Goal: Task Accomplishment & Management: Complete application form

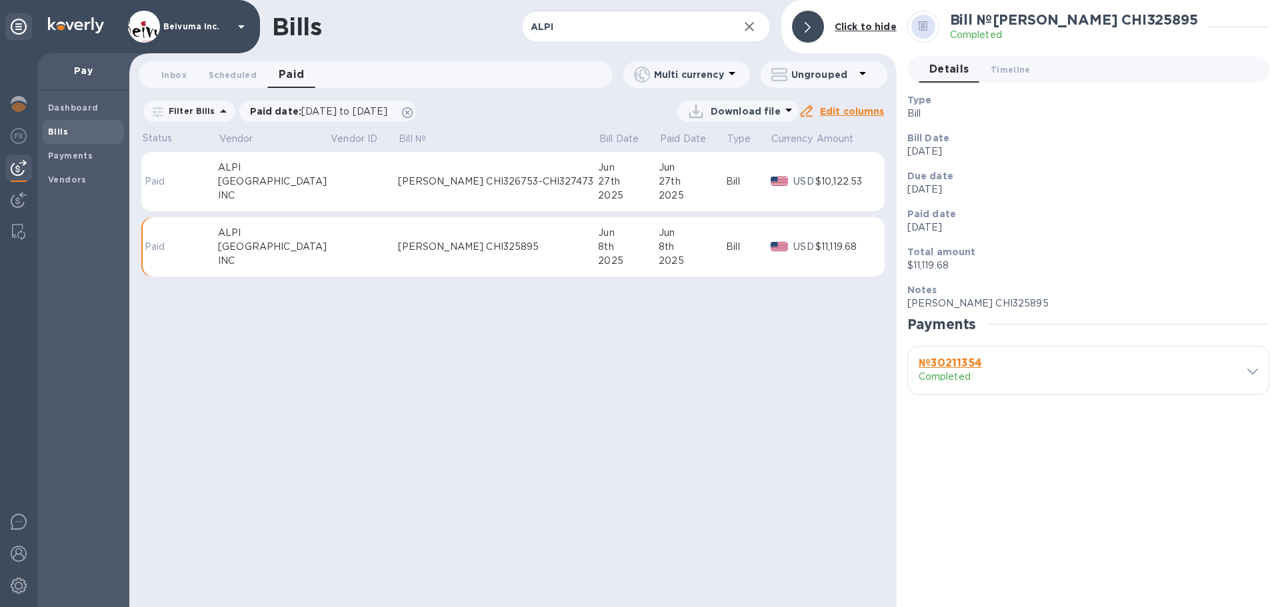
click at [453, 189] on div "[PERSON_NAME] CHI326753-CHI327473" at bounding box center [498, 182] width 201 height 14
click at [232, 75] on span "Scheduled 0" at bounding box center [233, 75] width 48 height 14
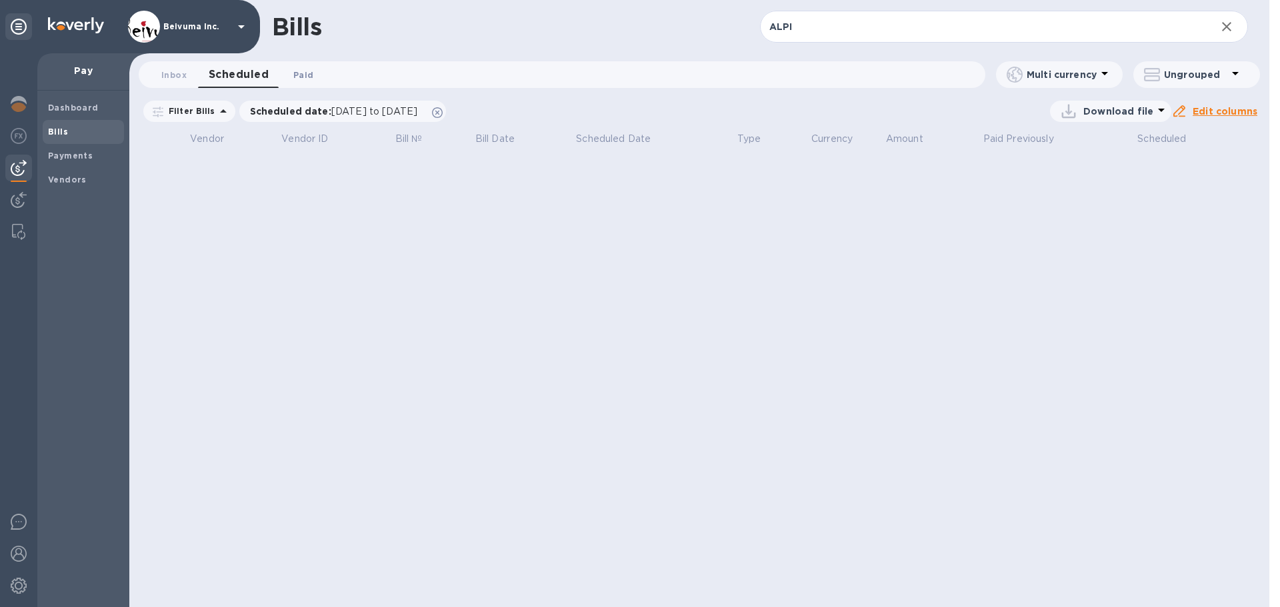
click at [301, 75] on span "Paid 0" at bounding box center [303, 75] width 20 height 14
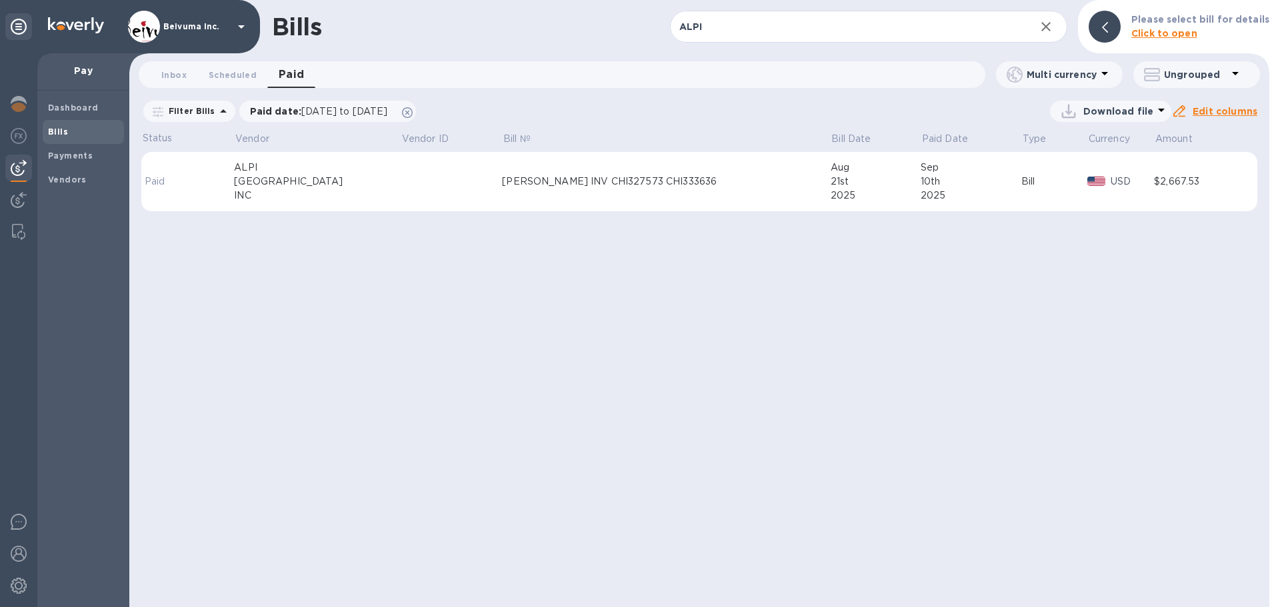
click at [561, 189] on div "[PERSON_NAME] INV CHI327573 CHI333636" at bounding box center [666, 182] width 328 height 14
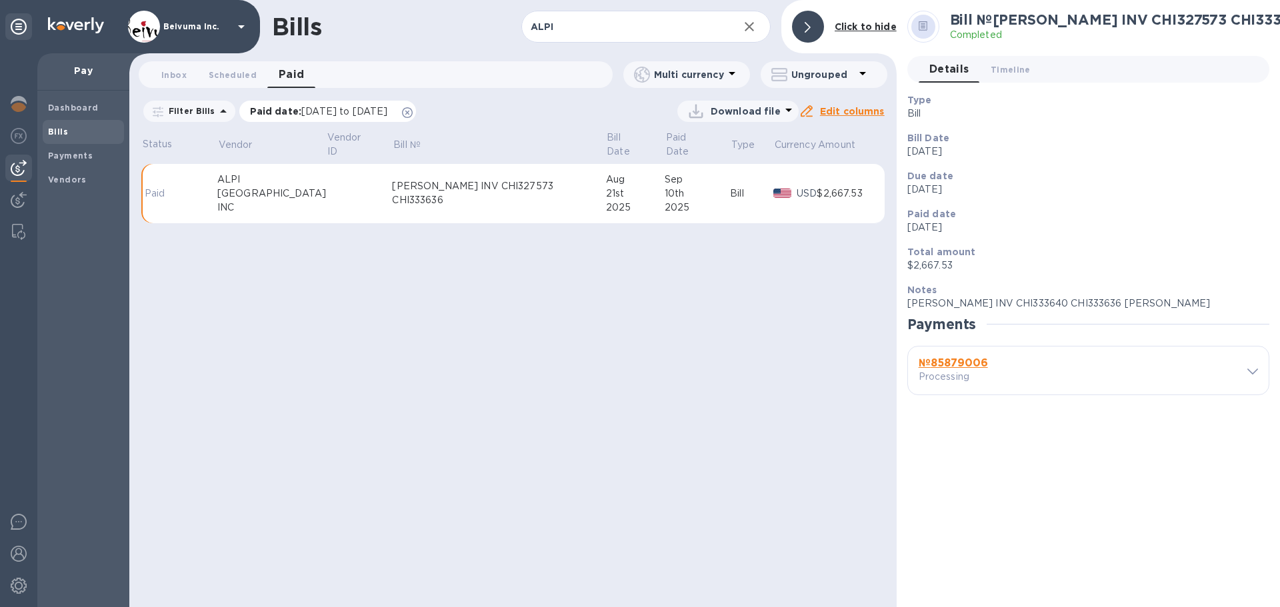
click at [363, 117] on span "[DATE] to [DATE]" at bounding box center [344, 111] width 86 height 11
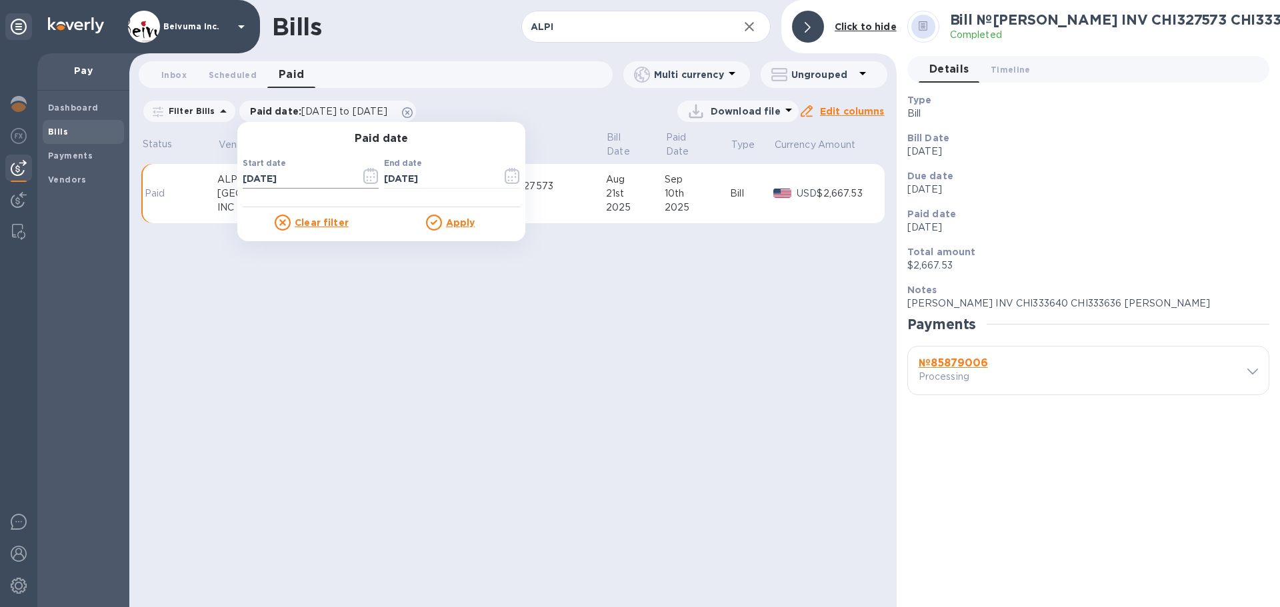
click at [325, 189] on input "[DATE]" at bounding box center [296, 179] width 107 height 20
click at [265, 187] on input "[DATE]" at bounding box center [296, 179] width 107 height 20
type input "[DATE]"
click at [467, 227] on u "Apply" at bounding box center [460, 222] width 29 height 11
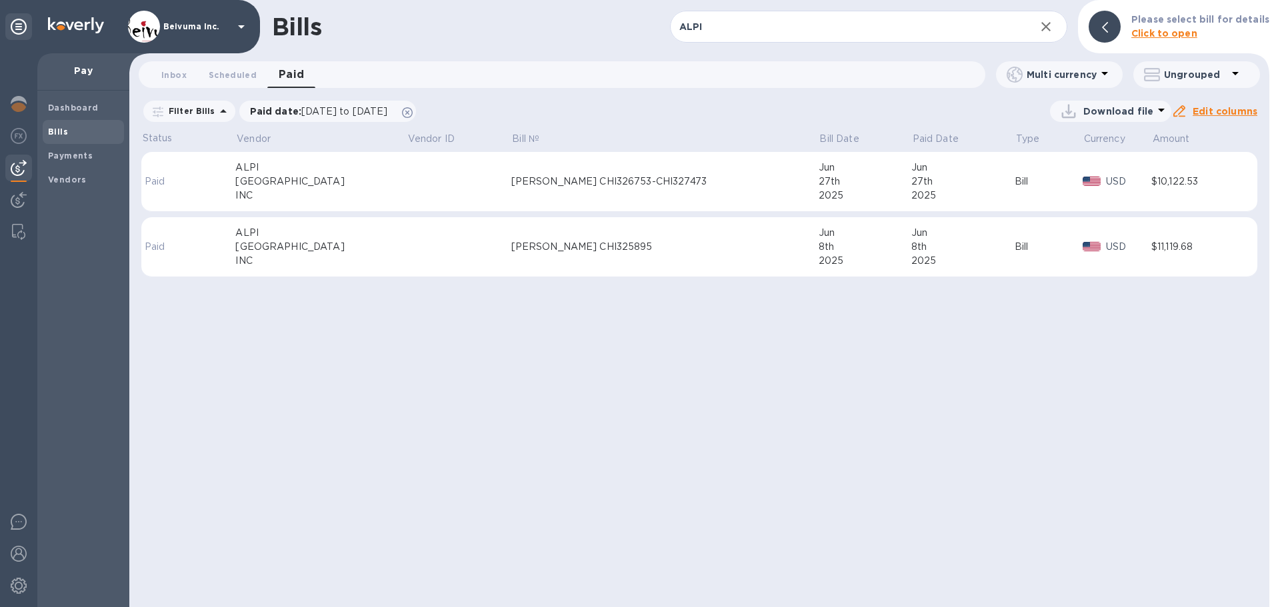
click at [585, 189] on div "[PERSON_NAME] CHI326753-CHI327473" at bounding box center [664, 182] width 307 height 14
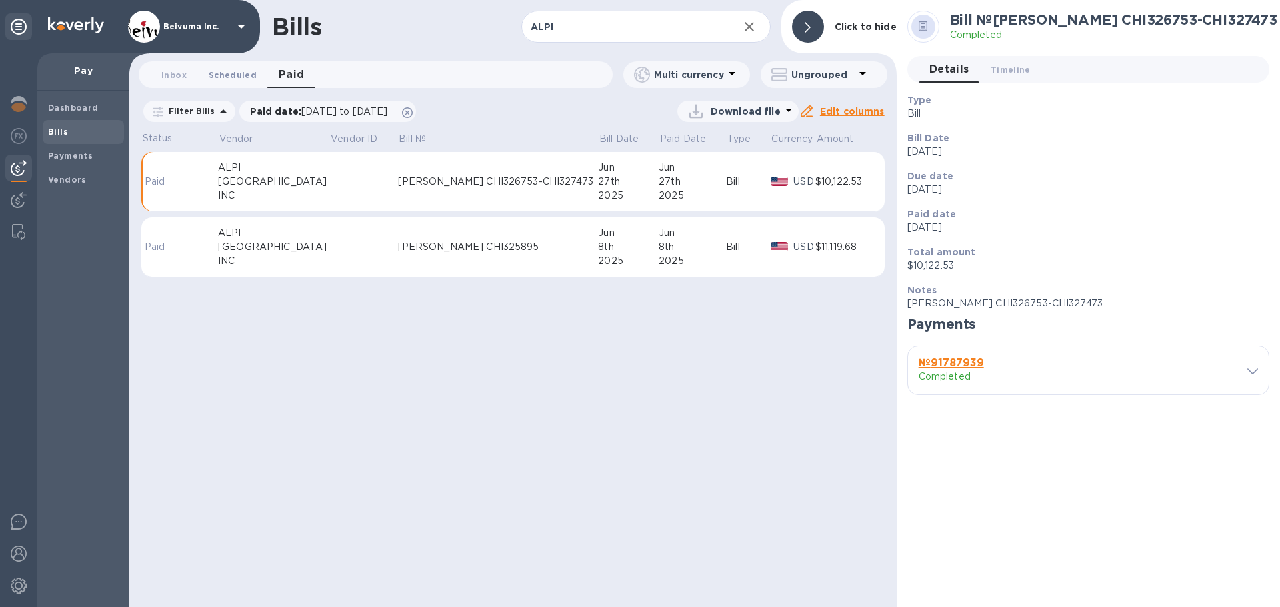
click at [240, 74] on span "Scheduled 0" at bounding box center [233, 75] width 48 height 14
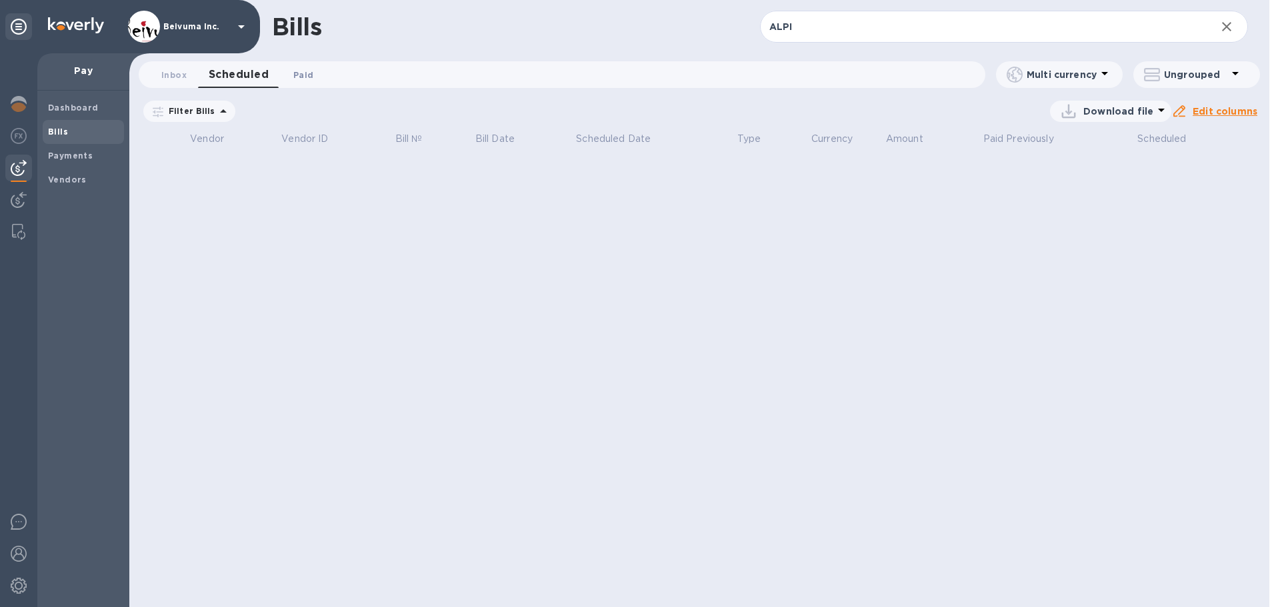
click at [306, 75] on span "Paid 0" at bounding box center [303, 75] width 20 height 14
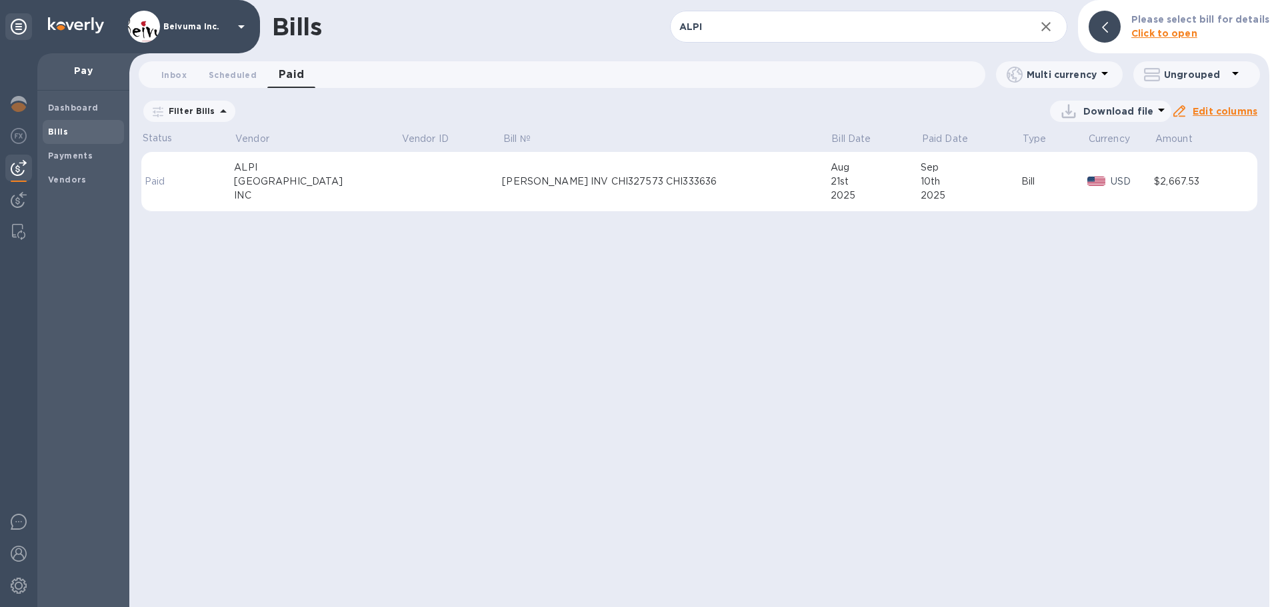
click at [583, 189] on div "[PERSON_NAME] INV CHI327573 CHI333636" at bounding box center [666, 182] width 328 height 14
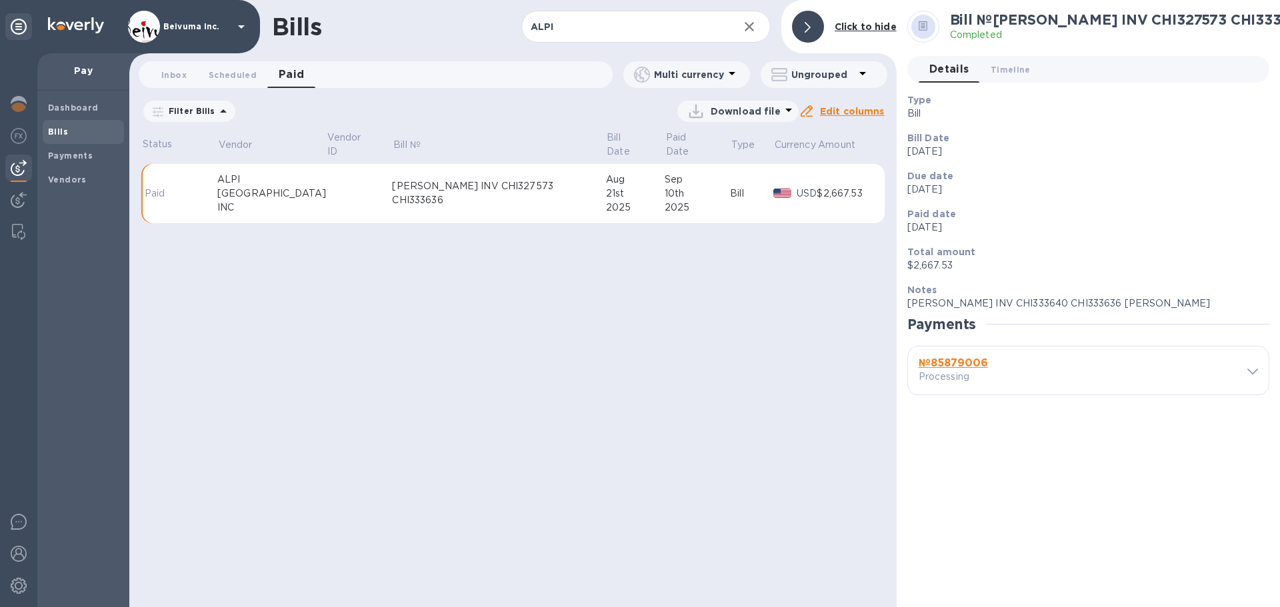
click at [1247, 372] on icon at bounding box center [1252, 372] width 11 height 6
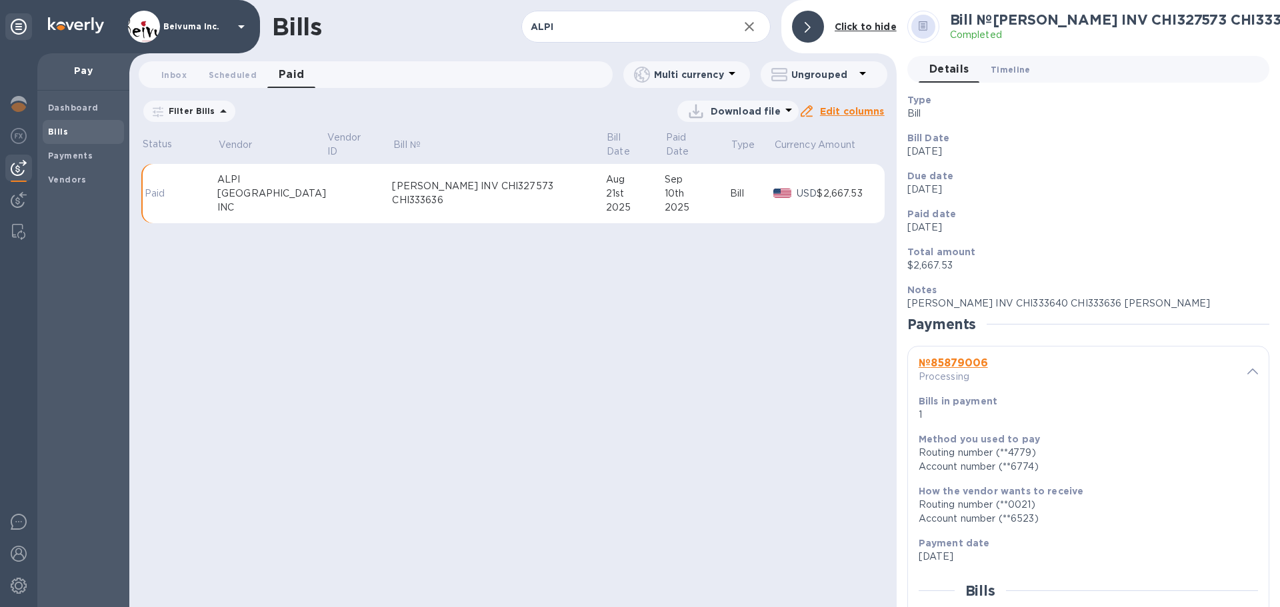
click at [1018, 67] on span "Timeline 0" at bounding box center [1011, 70] width 40 height 14
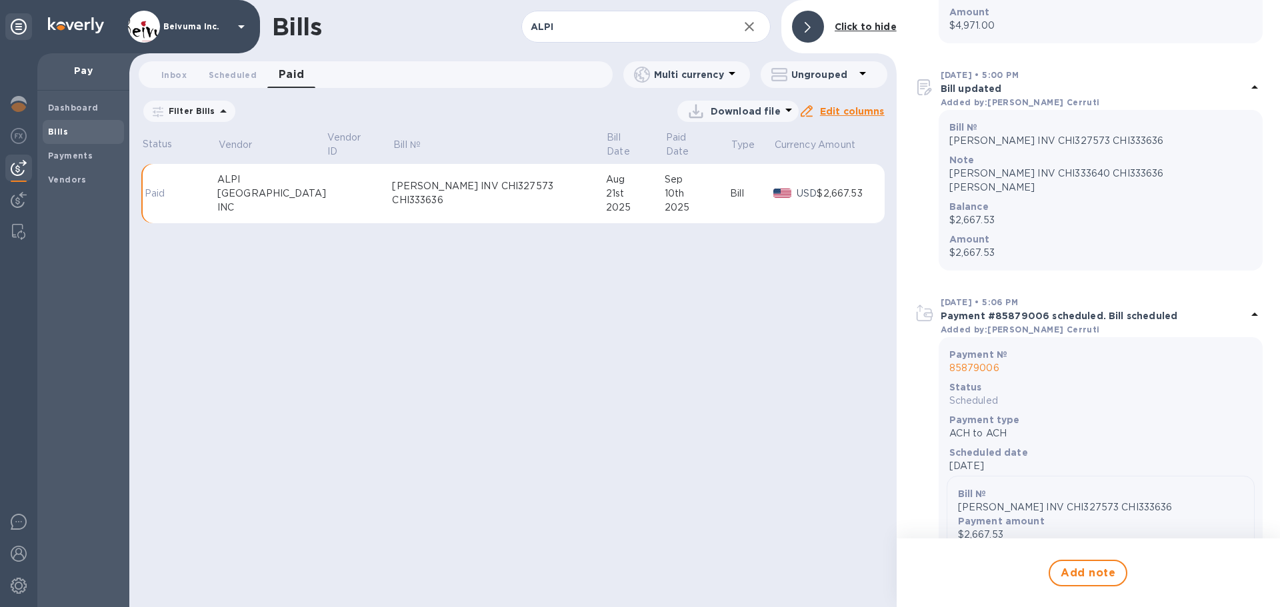
scroll to position [467, 0]
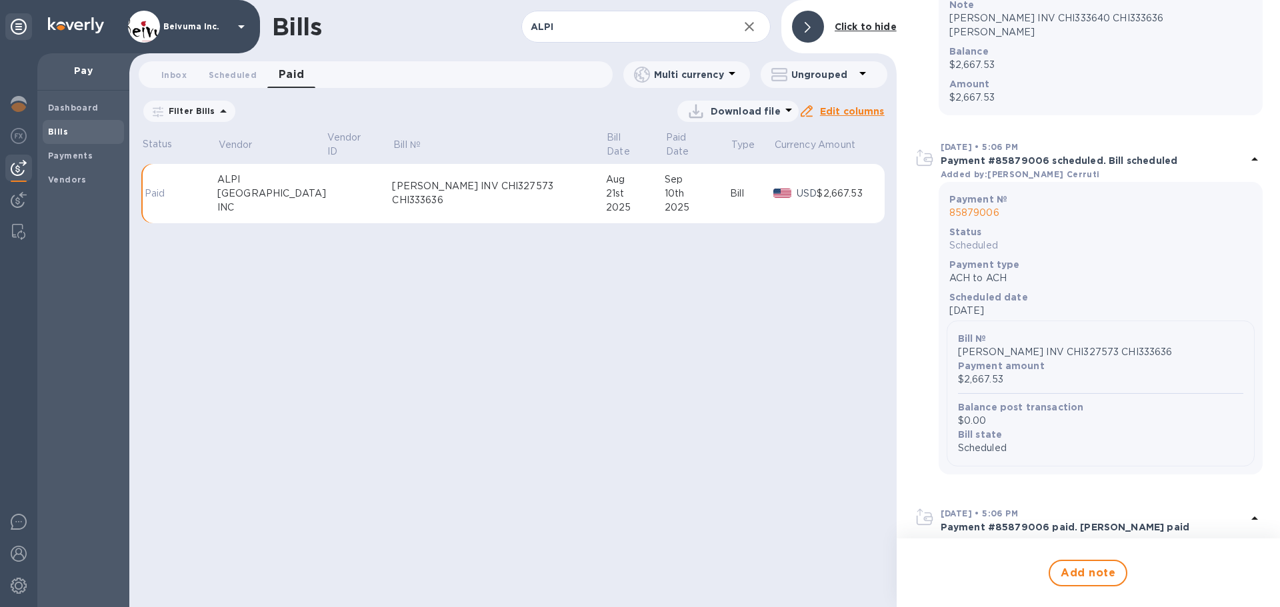
click at [985, 220] on p "85879006" at bounding box center [1100, 213] width 303 height 14
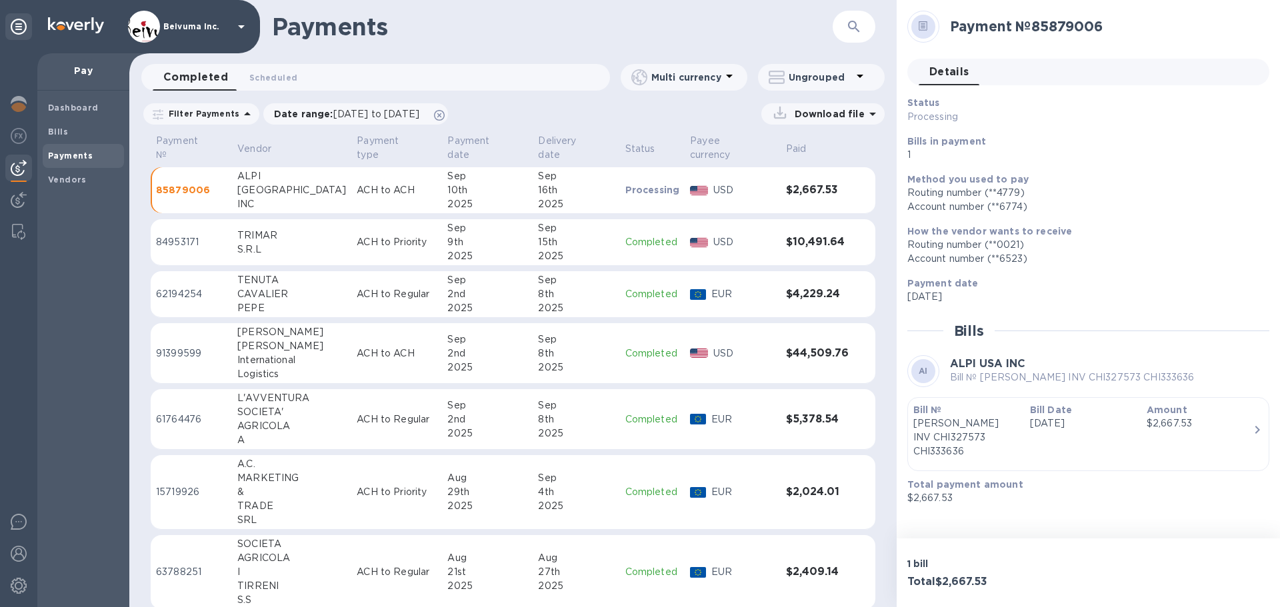
click at [804, 197] on h3 "$2,667.53" at bounding box center [817, 190] width 63 height 13
click at [1258, 429] on icon "button" at bounding box center [1257, 430] width 16 height 16
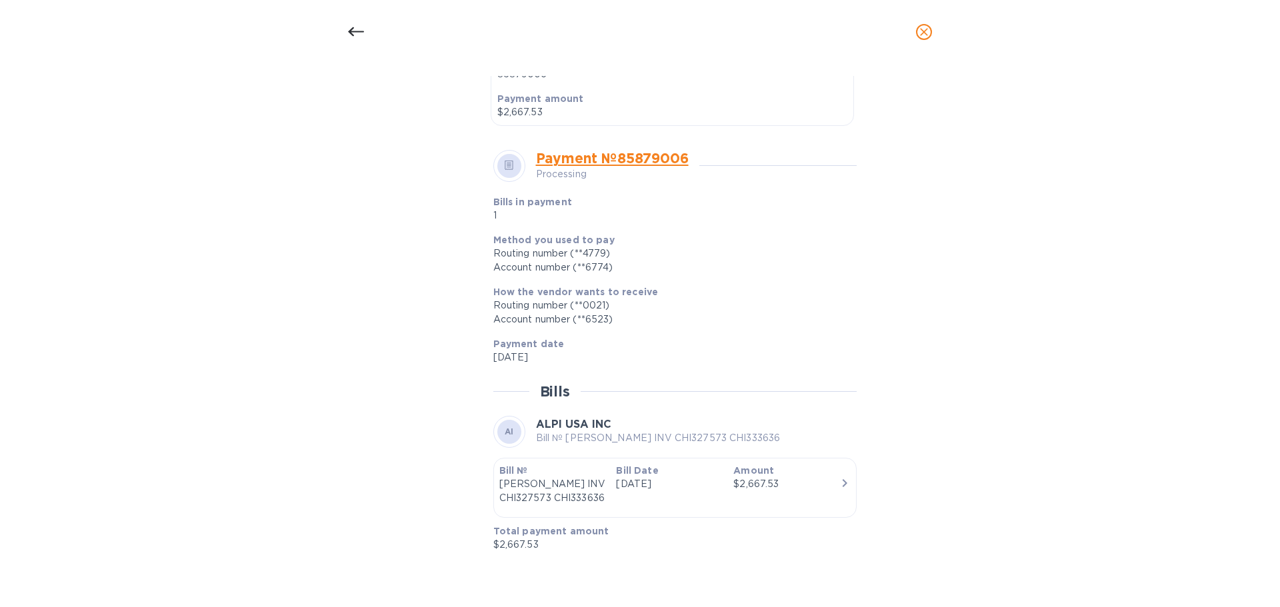
scroll to position [409, 0]
click at [837, 489] on icon "button" at bounding box center [845, 483] width 16 height 16
click at [837, 488] on icon "button" at bounding box center [845, 483] width 16 height 16
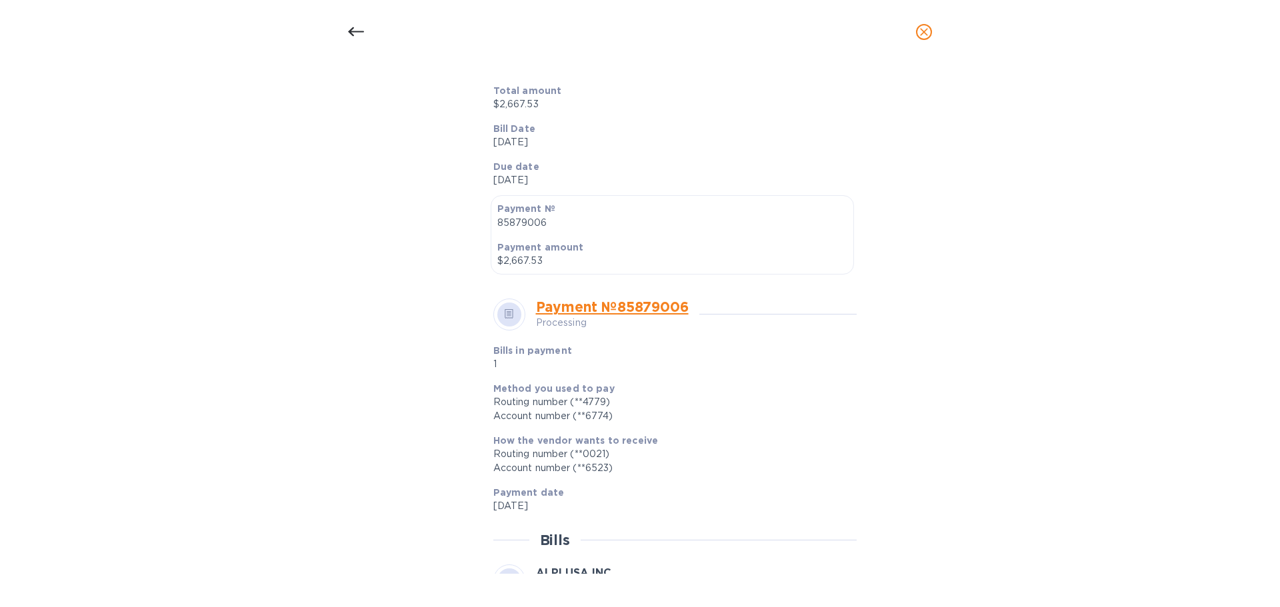
scroll to position [97, 0]
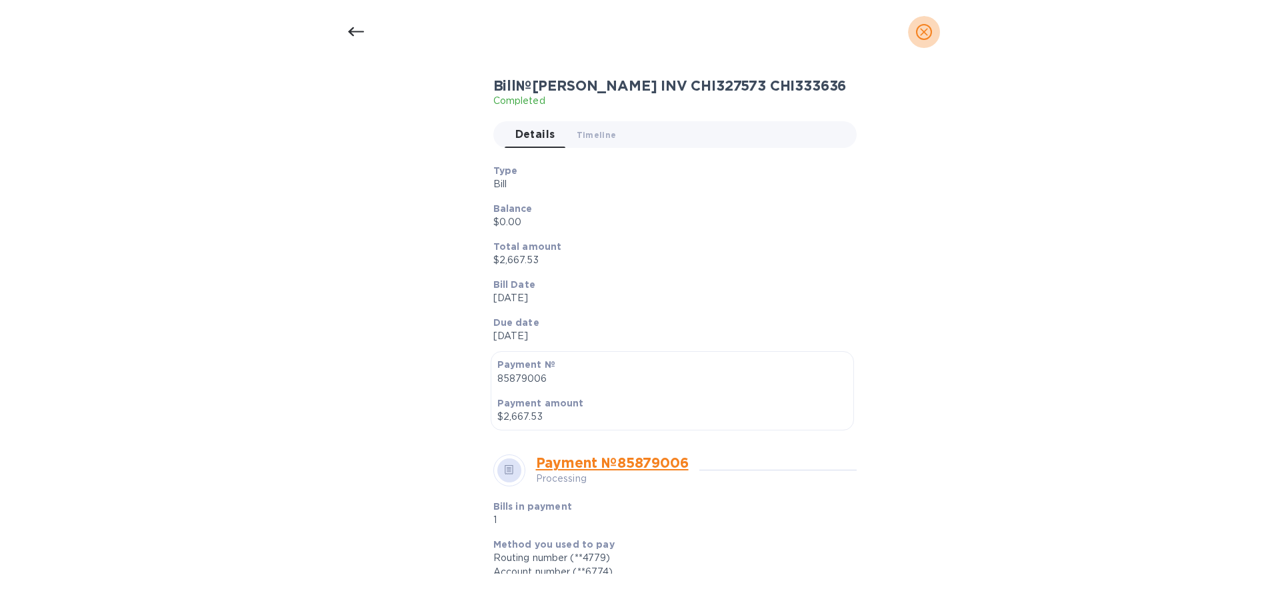
click at [923, 36] on icon "close" at bounding box center [924, 32] width 8 height 8
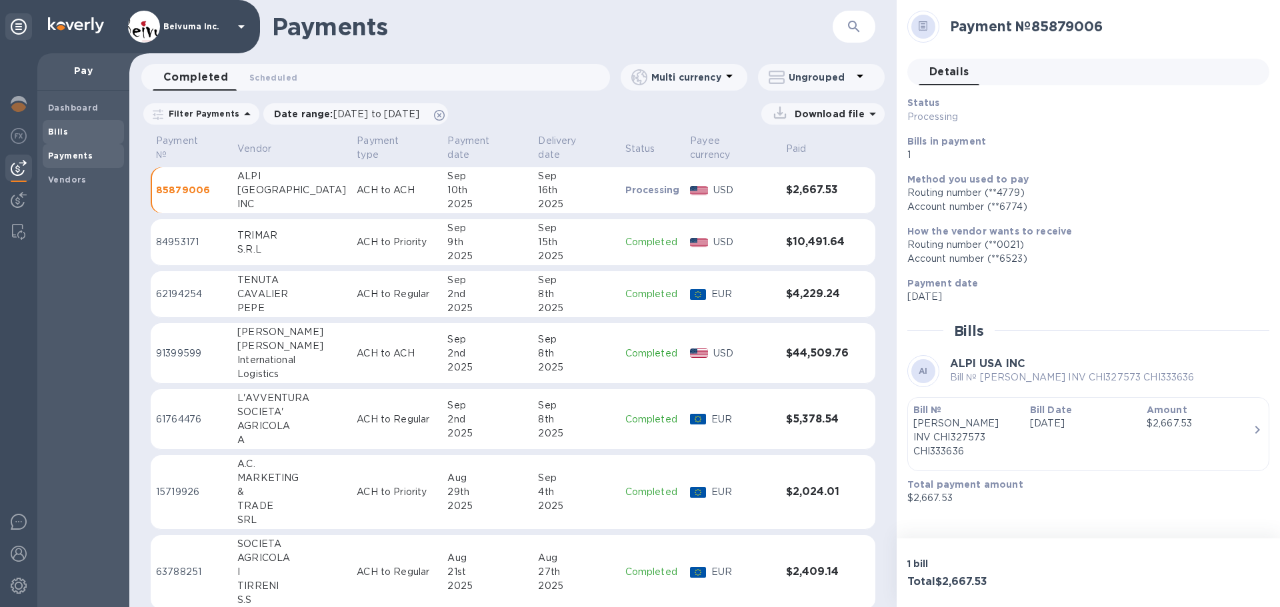
click at [64, 136] on b "Bills" at bounding box center [58, 132] width 20 height 10
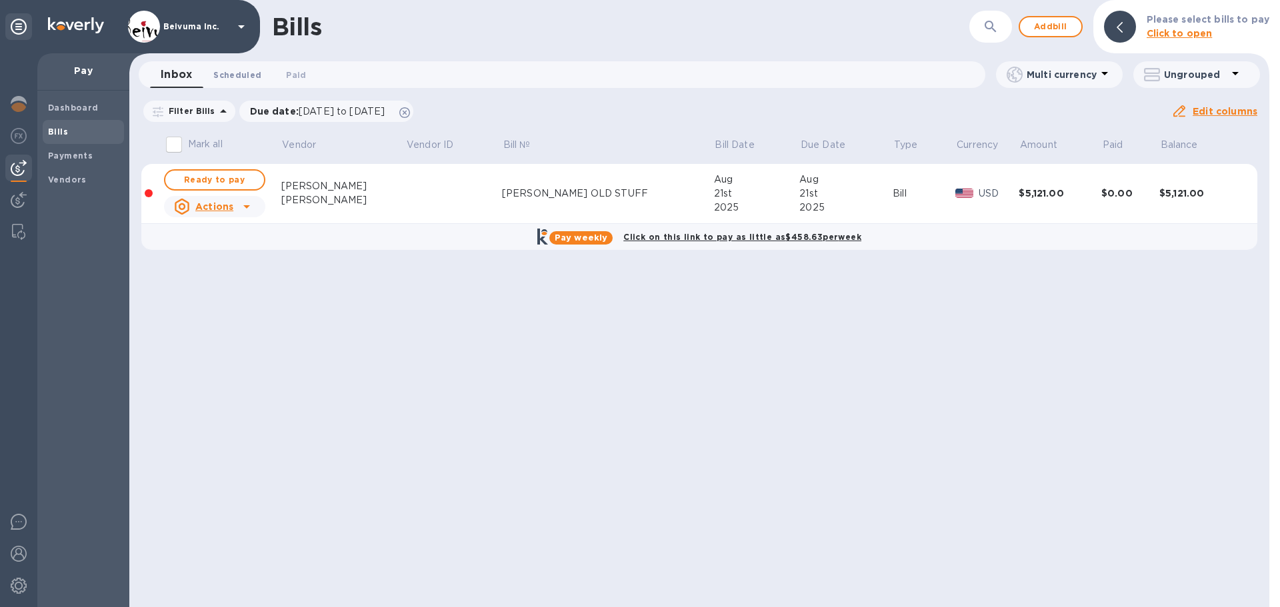
click at [243, 74] on span "Scheduled 0" at bounding box center [237, 75] width 48 height 14
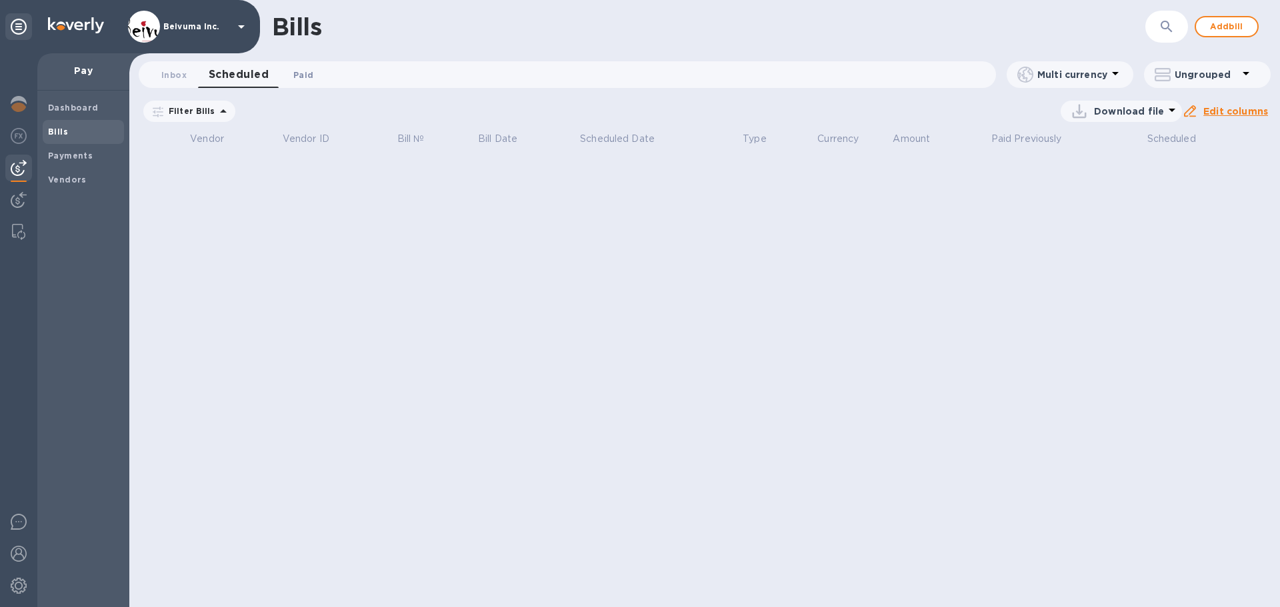
click at [304, 71] on span "Paid 0" at bounding box center [303, 75] width 20 height 14
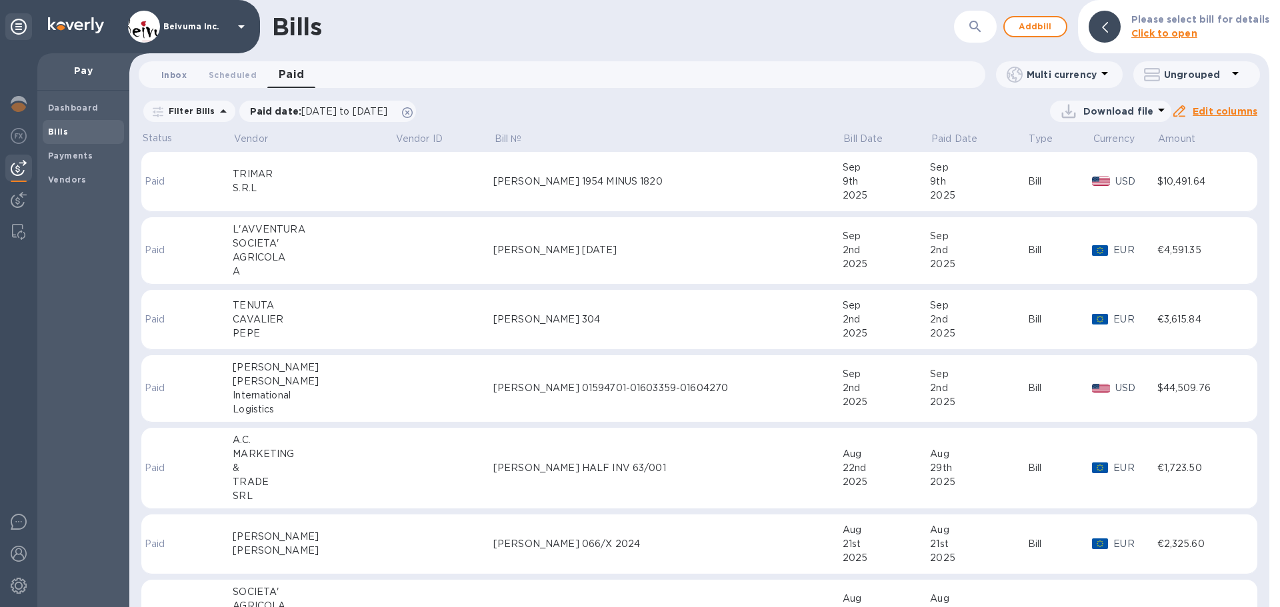
click at [175, 76] on span "Inbox 0" at bounding box center [173, 75] width 25 height 14
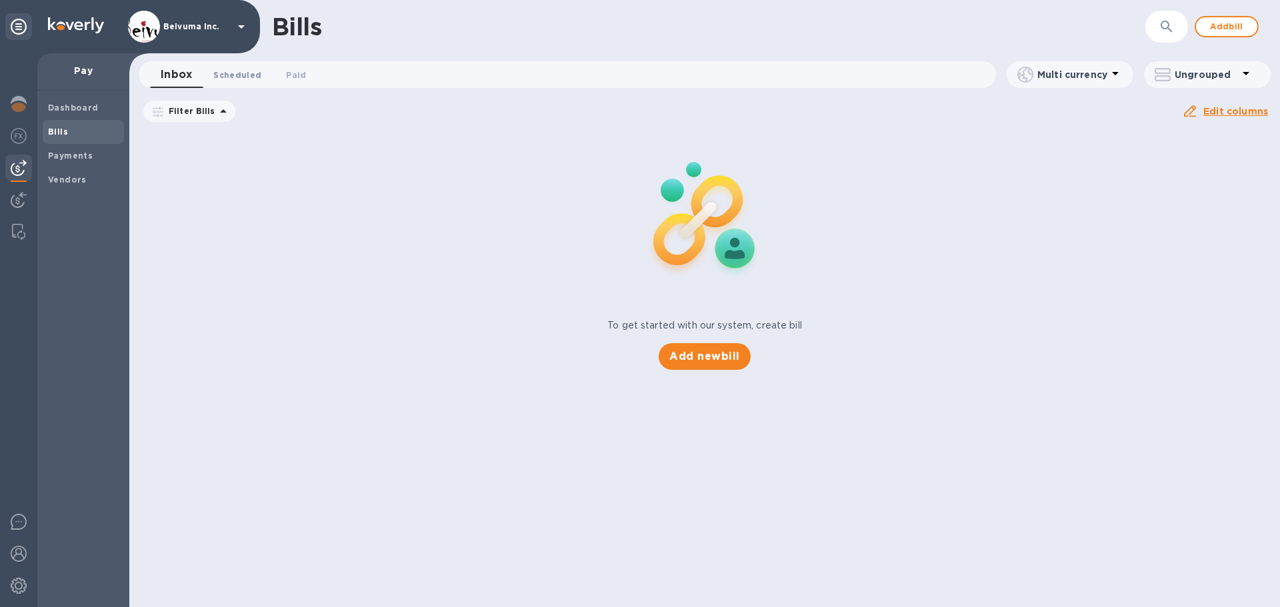
click at [235, 73] on span "Scheduled 0" at bounding box center [237, 75] width 48 height 14
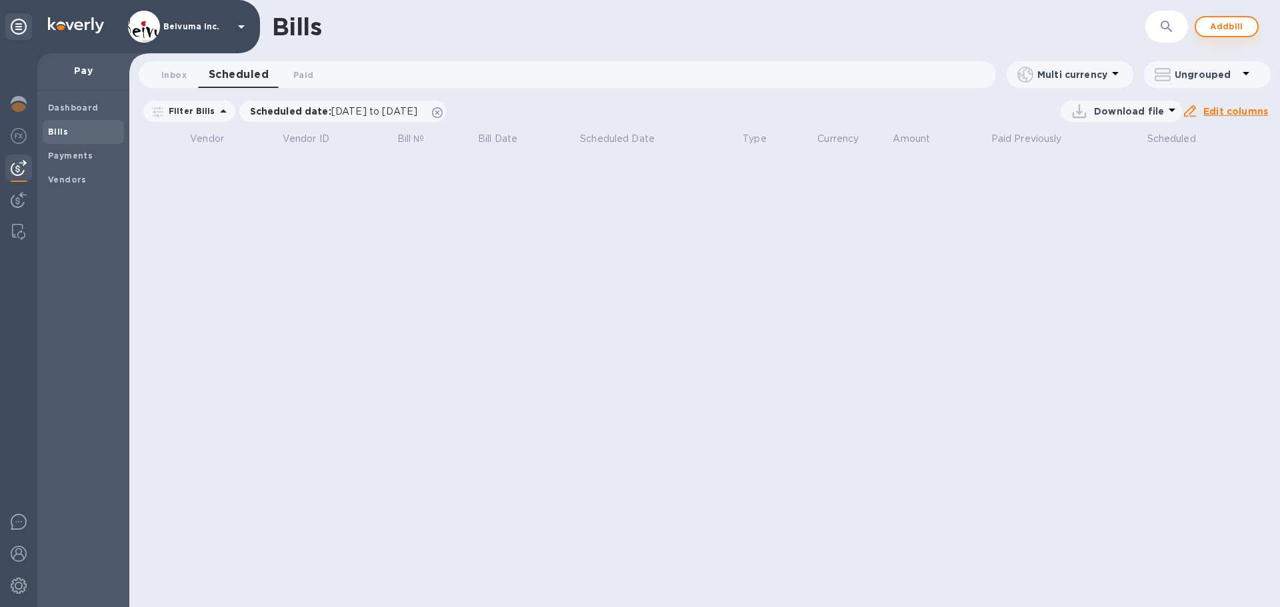
click at [1226, 25] on span "Add bill" at bounding box center [1227, 27] width 40 height 16
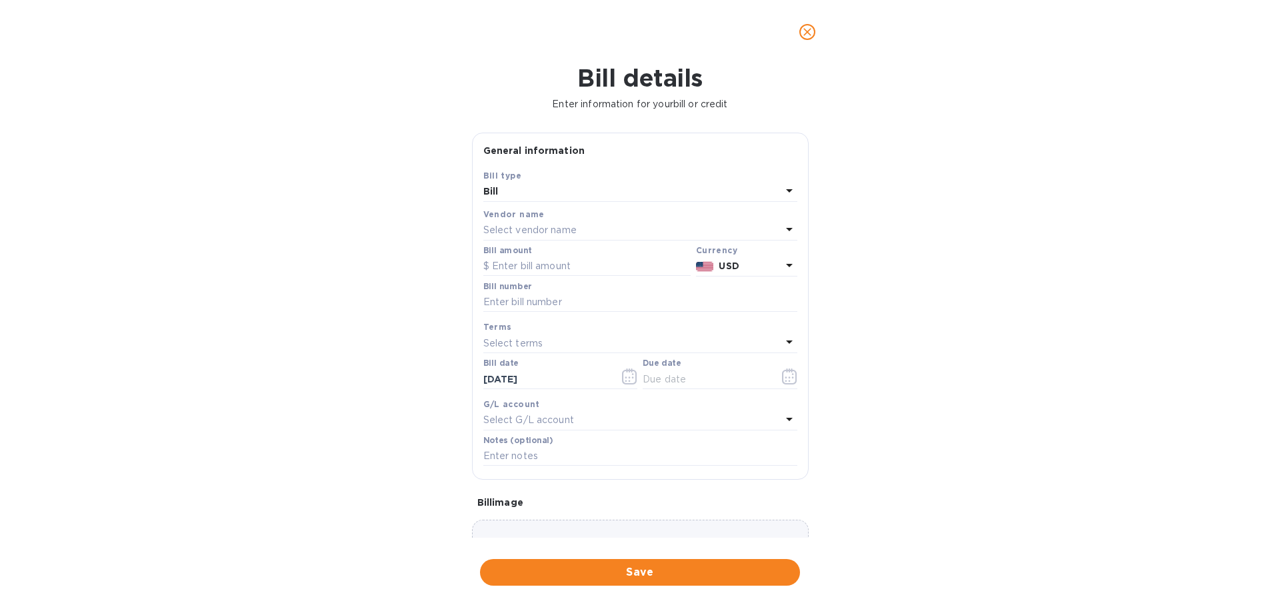
click at [553, 237] on p "Select vendor name" at bounding box center [529, 230] width 93 height 14
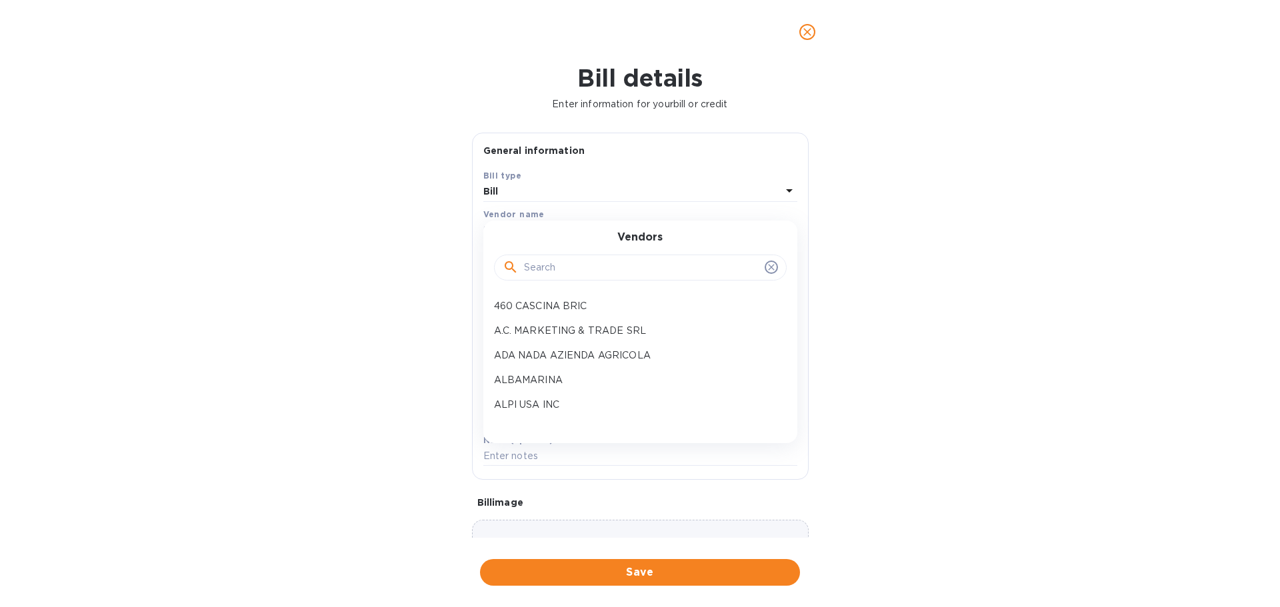
click at [551, 278] on input "text" at bounding box center [641, 268] width 235 height 20
type input "alpi"
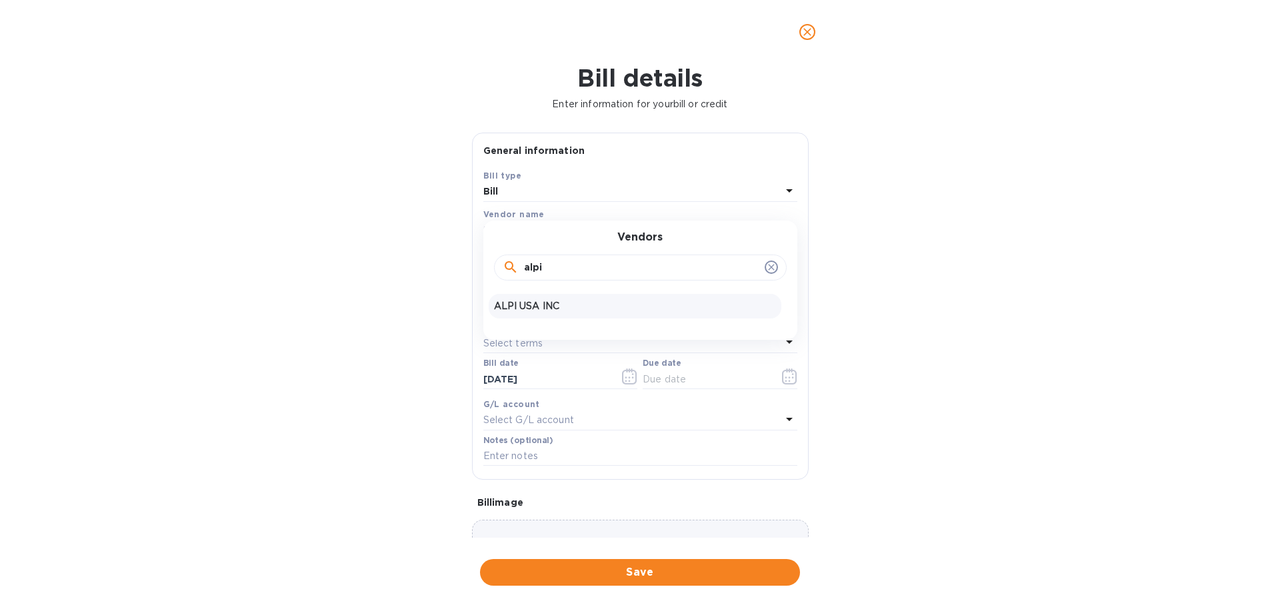
click at [574, 313] on p "ALPI USA INC" at bounding box center [635, 306] width 282 height 14
click at [531, 277] on input "text" at bounding box center [586, 267] width 207 height 20
type input "8,316.47"
click at [563, 313] on input "text" at bounding box center [640, 303] width 314 height 20
click at [589, 313] on input "BEIVUMA 330039-" at bounding box center [640, 303] width 314 height 20
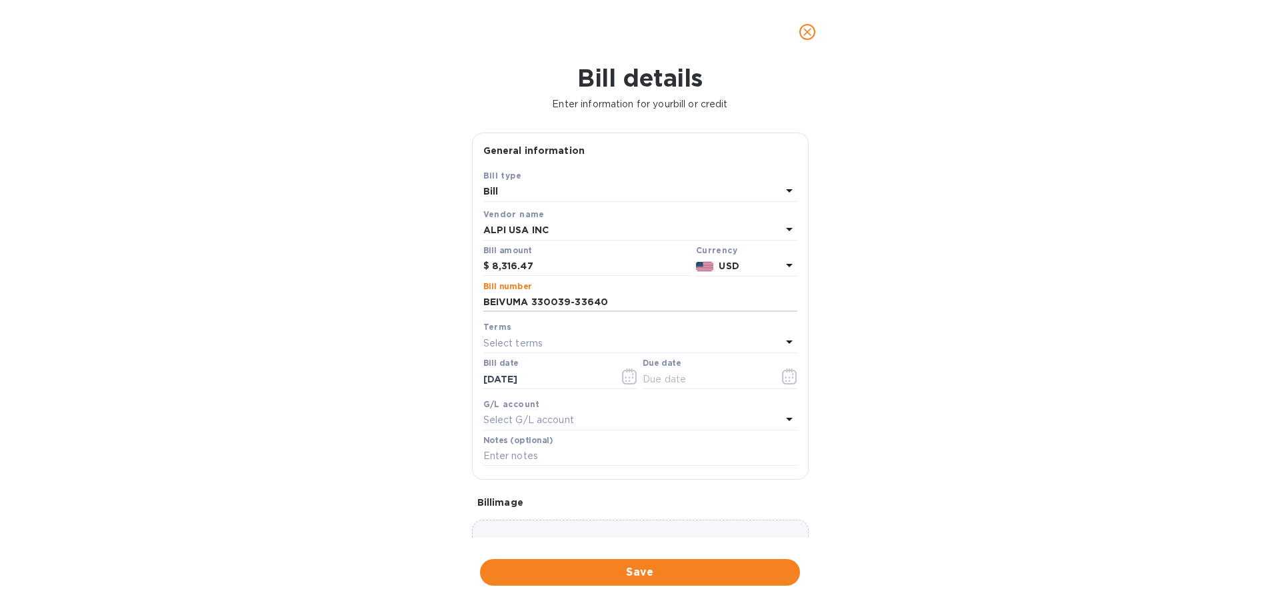
type input "BEIVUMA 330039-33640"
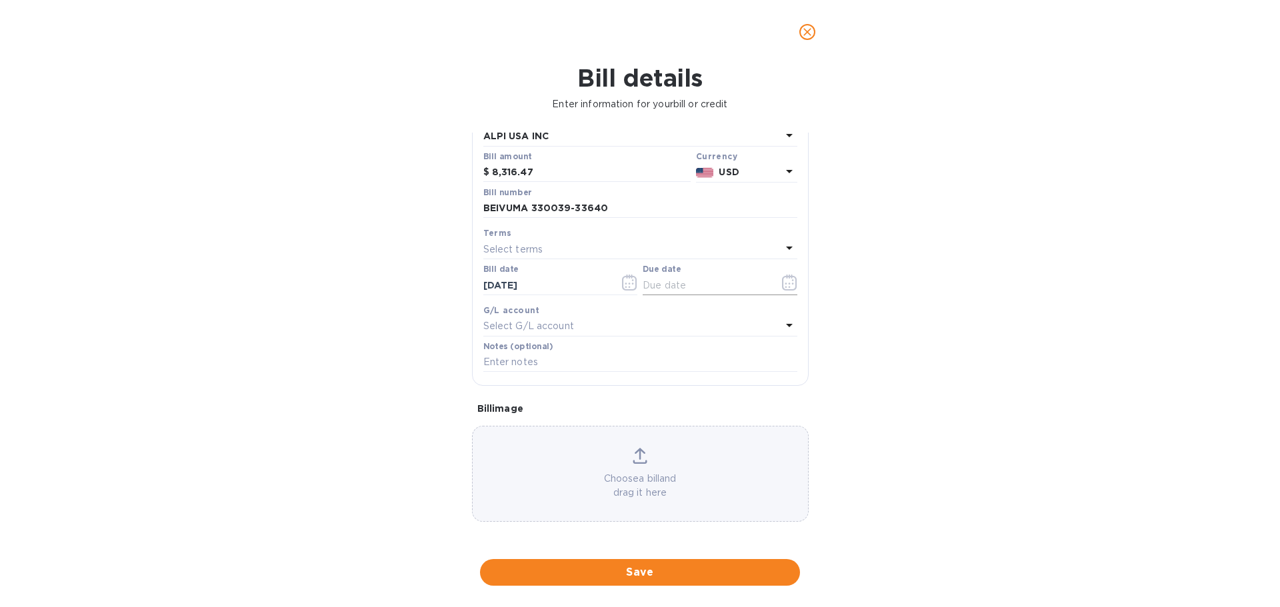
click at [787, 291] on icon "button" at bounding box center [789, 283] width 15 height 16
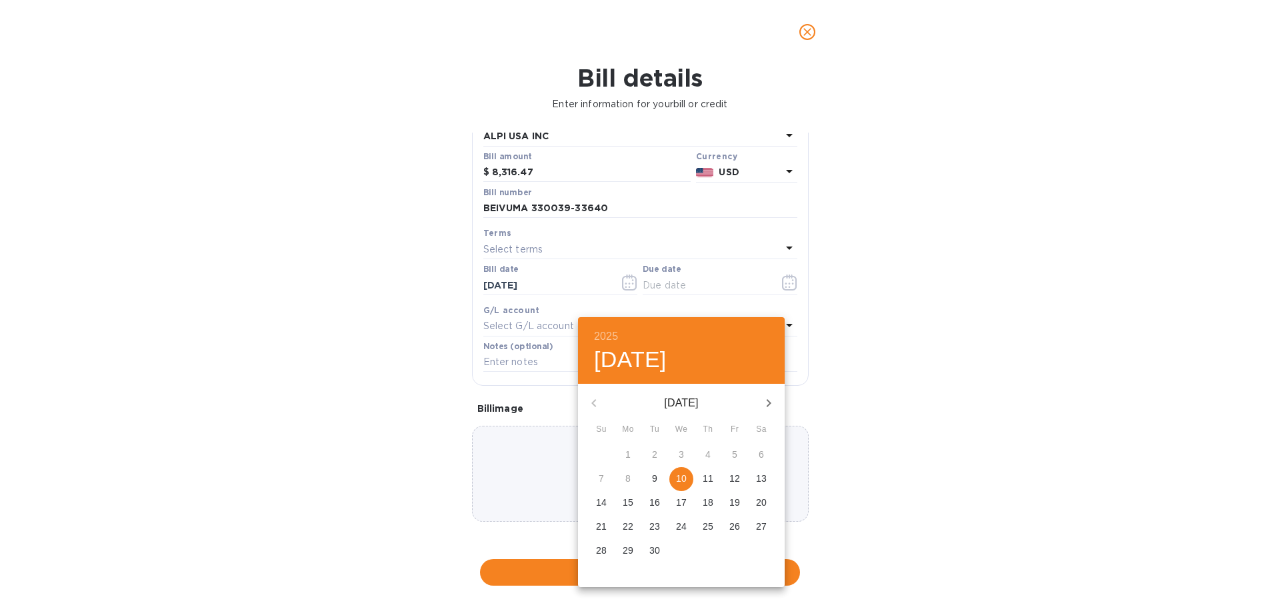
click at [687, 485] on p "10" at bounding box center [681, 478] width 11 height 13
type input "[DATE]"
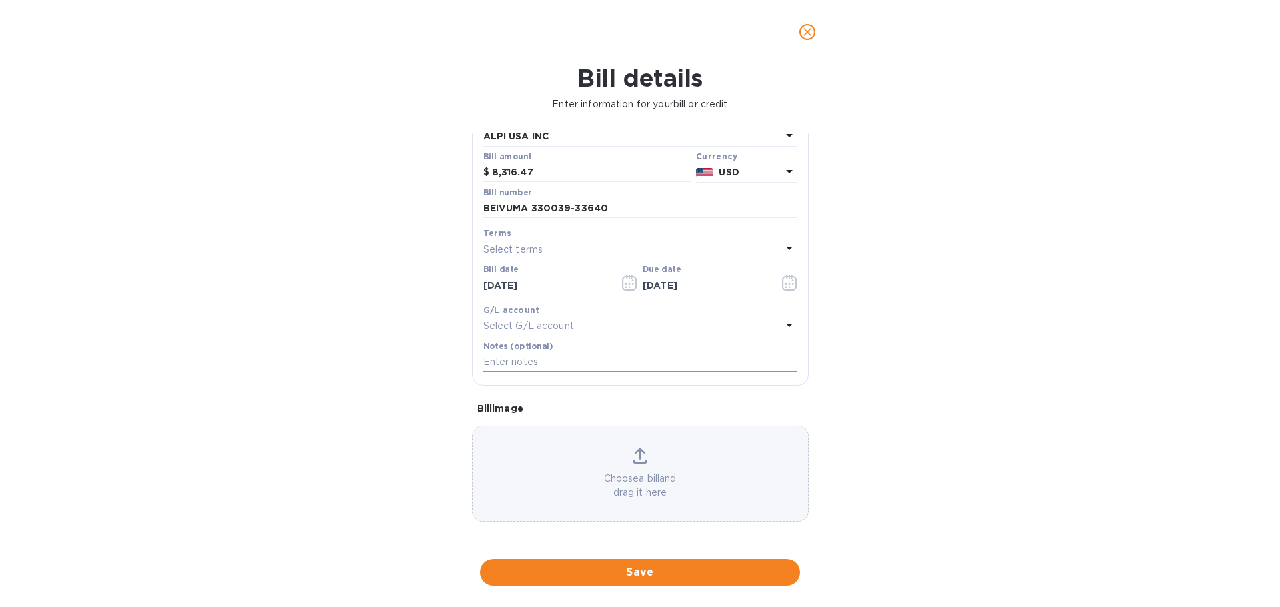
click at [535, 373] on input "text" at bounding box center [640, 363] width 314 height 20
click at [524, 373] on input "text" at bounding box center [640, 363] width 314 height 20
click at [665, 373] on input "SHORT PAID $1272.53 (DOUBLE PAID)" at bounding box center [640, 363] width 314 height 20
type input "SHORT PAID $1272.53 (DOUBLE PAID)"
click at [653, 573] on span "Save" at bounding box center [640, 573] width 299 height 16
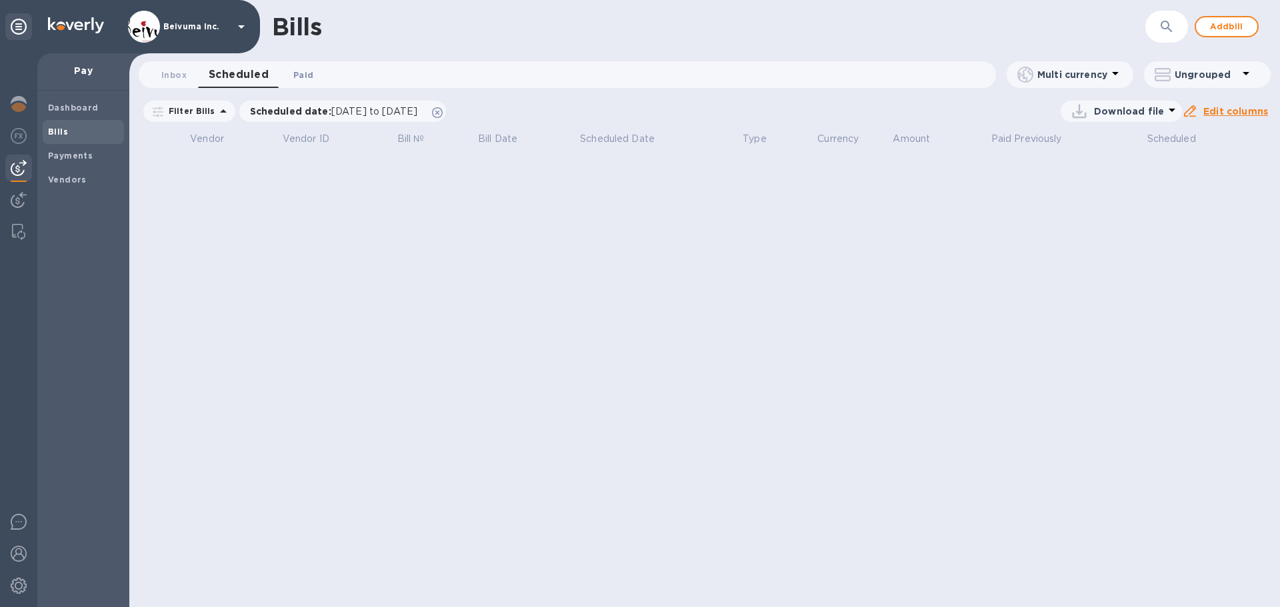
click at [302, 71] on span "Paid 0" at bounding box center [303, 75] width 20 height 14
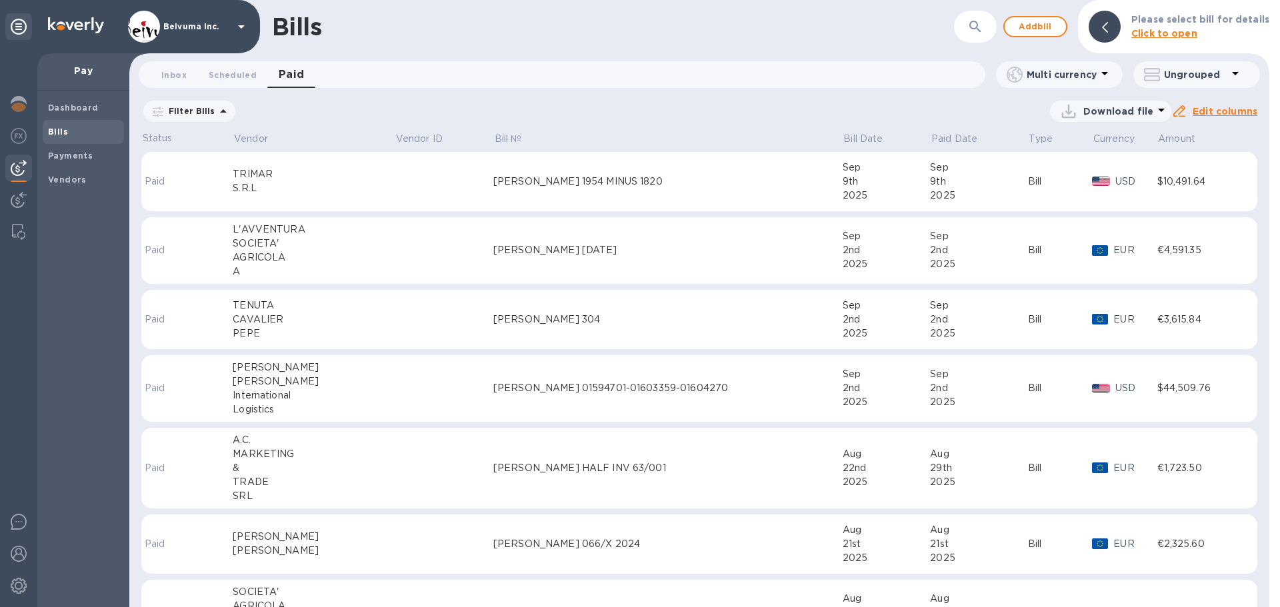
click at [0, 0] on p "Paid date : [DATE] to [DATE]" at bounding box center [0, 0] width 0 height 0
click at [983, 22] on icon "button" at bounding box center [975, 27] width 16 height 16
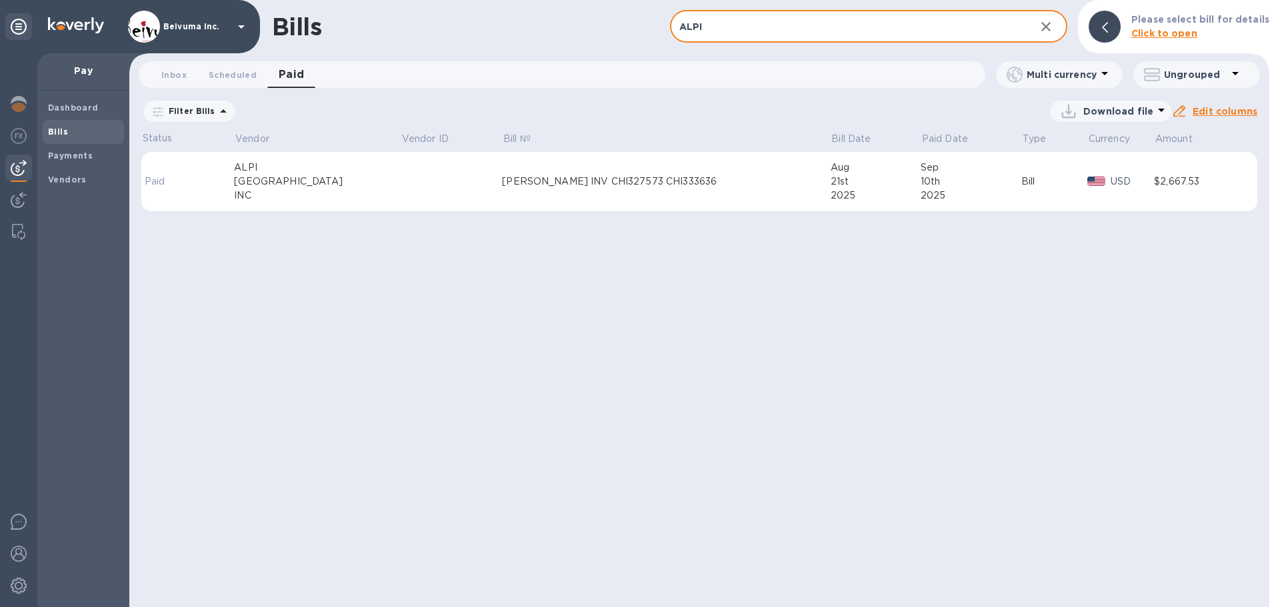
type input "ALPI"
click at [0, 0] on span "[DATE] to [DATE]" at bounding box center [0, 0] width 0 height 0
click at [0, 0] on input "[DATE]" at bounding box center [0, 0] width 0 height 0
type input "[DATE]"
click at [0, 0] on u "Apply" at bounding box center [0, 0] width 0 height 0
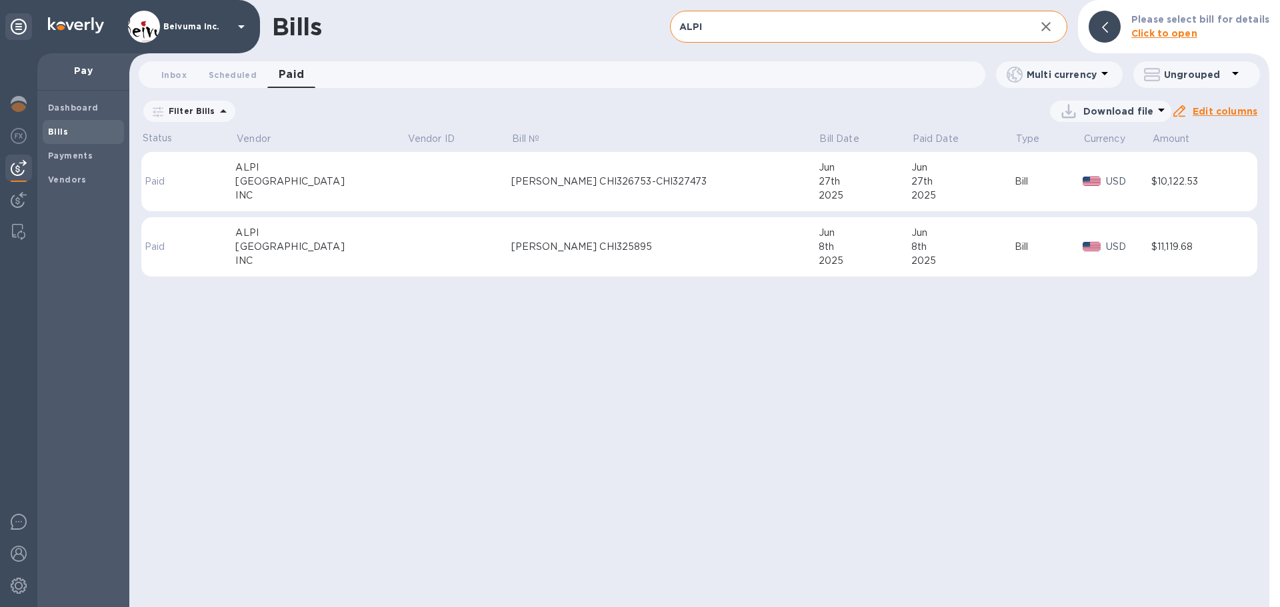
click at [595, 189] on div "[PERSON_NAME] CHI326753-CHI327473" at bounding box center [664, 182] width 307 height 14
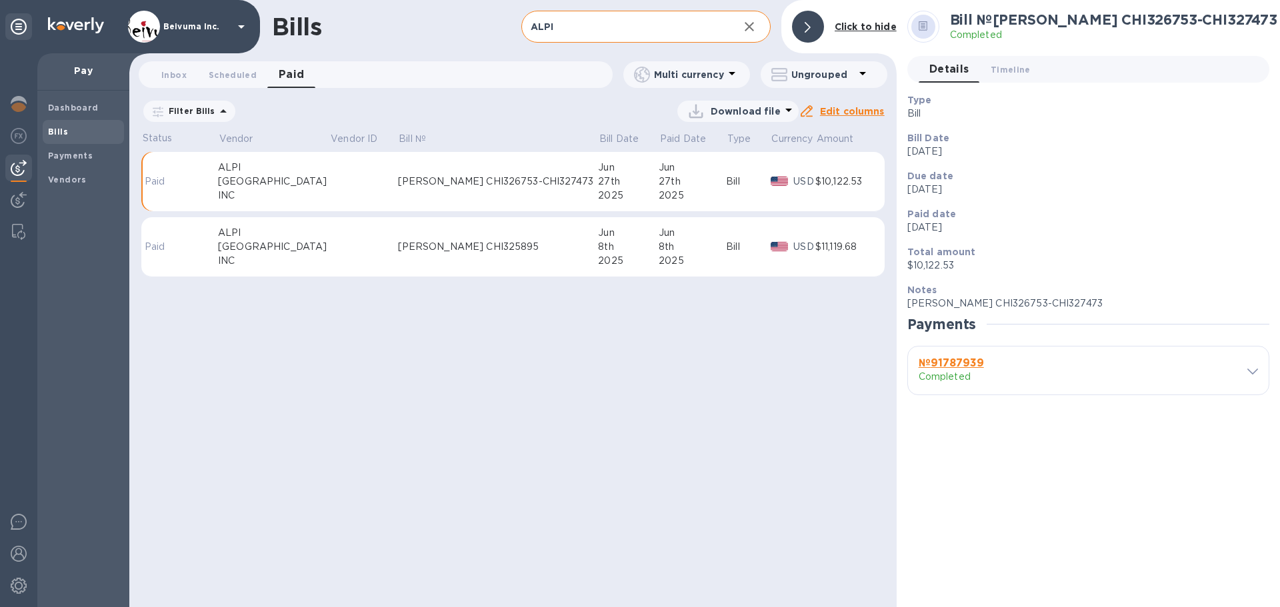
click at [0, 0] on icon at bounding box center [0, 0] width 0 height 0
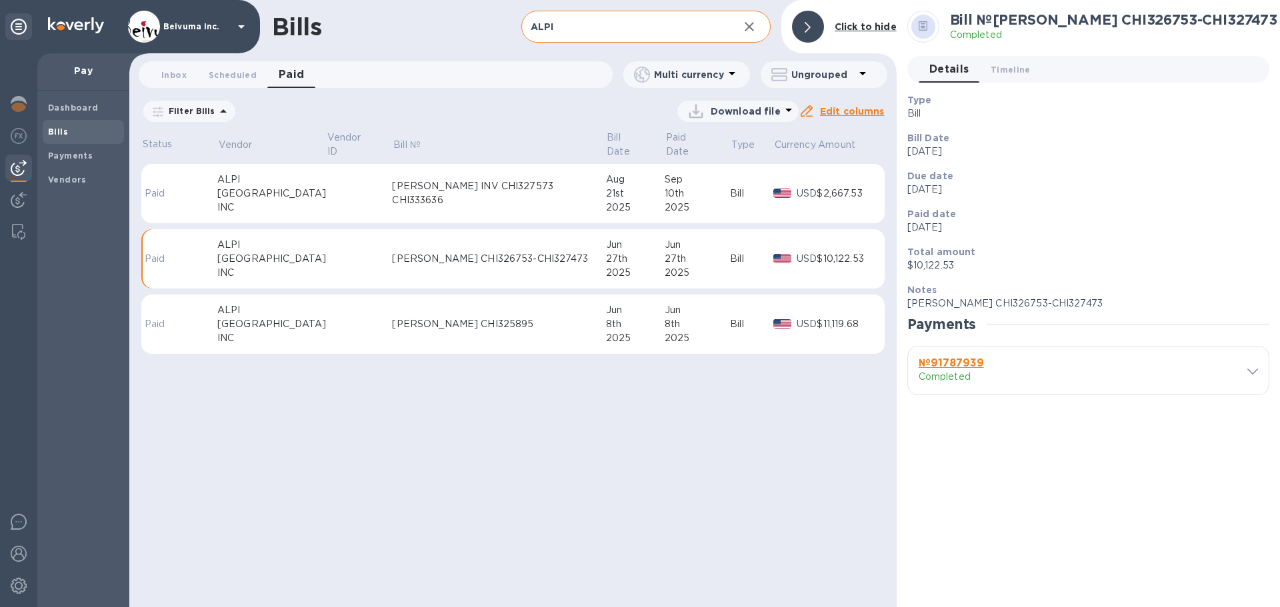
click at [504, 205] on div "[PERSON_NAME] INV CHI327573 CHI333636" at bounding box center [498, 193] width 213 height 28
click at [445, 266] on div "[PERSON_NAME] CHI326753-CHI327473" at bounding box center [498, 259] width 213 height 14
click at [463, 202] on div "[PERSON_NAME] INV CHI327573 CHI333636" at bounding box center [498, 193] width 213 height 28
click at [963, 361] on b "№ 85879006" at bounding box center [953, 363] width 69 height 13
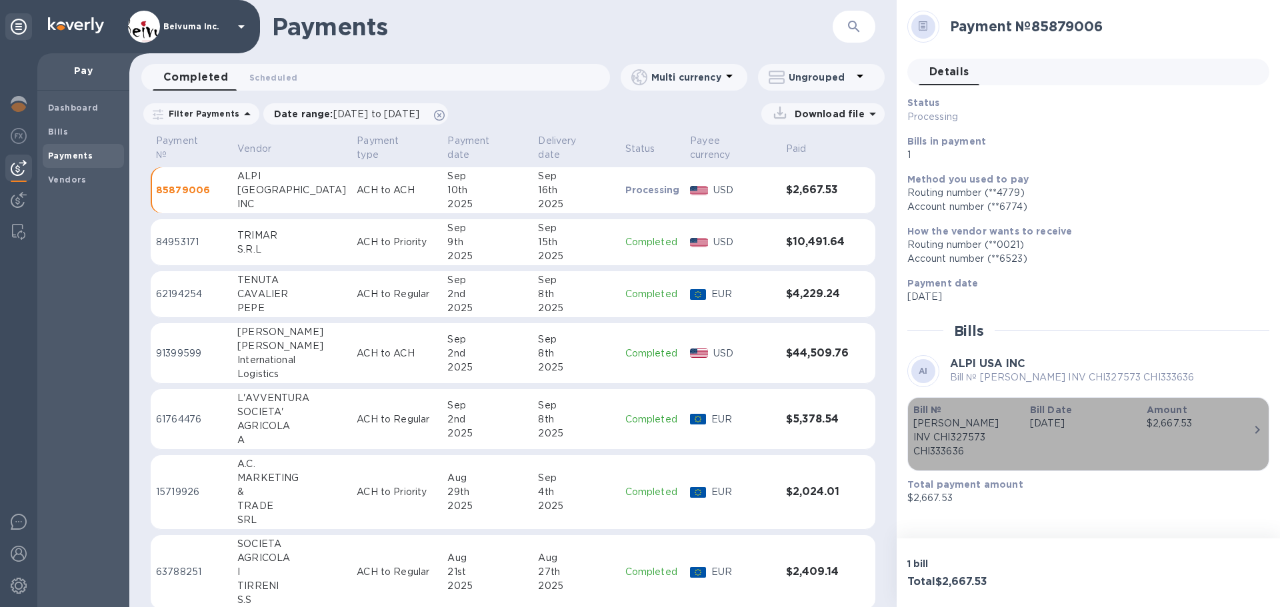
click at [974, 438] on p "[PERSON_NAME] INV CHI327573 CHI333636" at bounding box center [966, 438] width 106 height 42
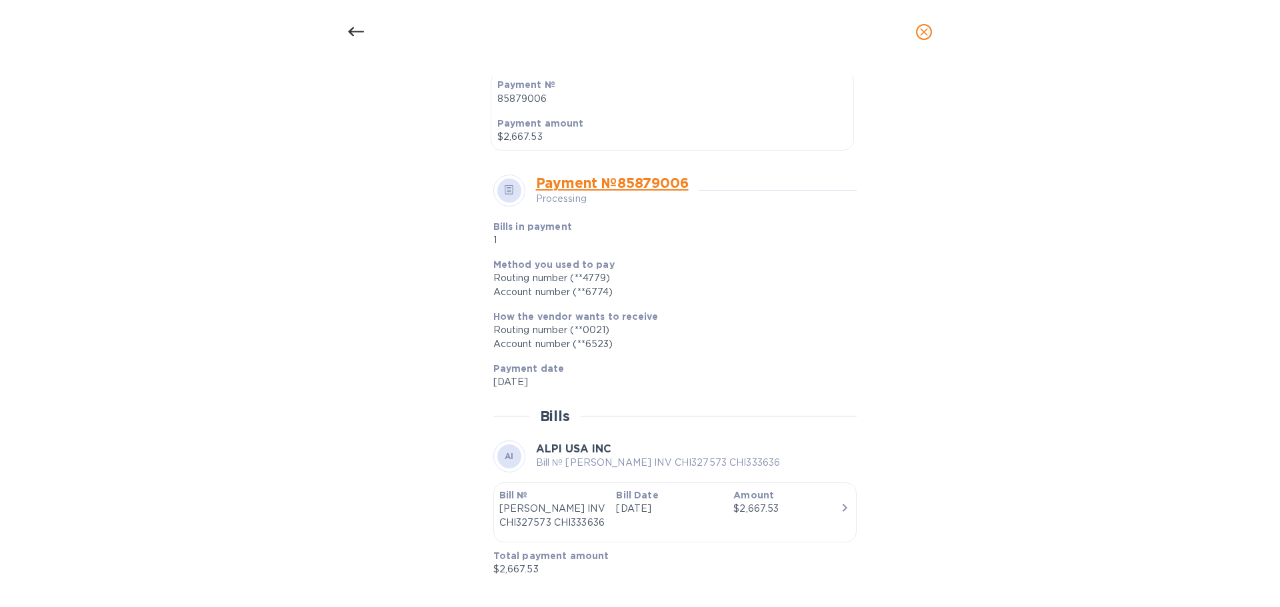
scroll to position [409, 0]
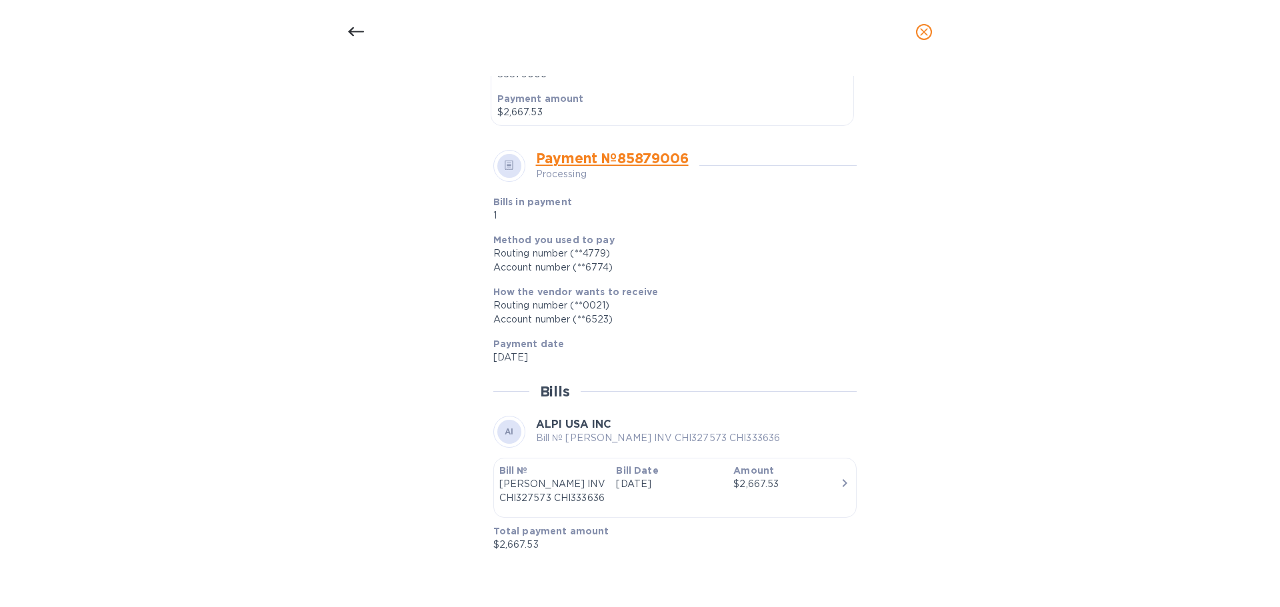
click at [539, 502] on p "[PERSON_NAME] INV CHI327573 CHI333636" at bounding box center [552, 491] width 107 height 28
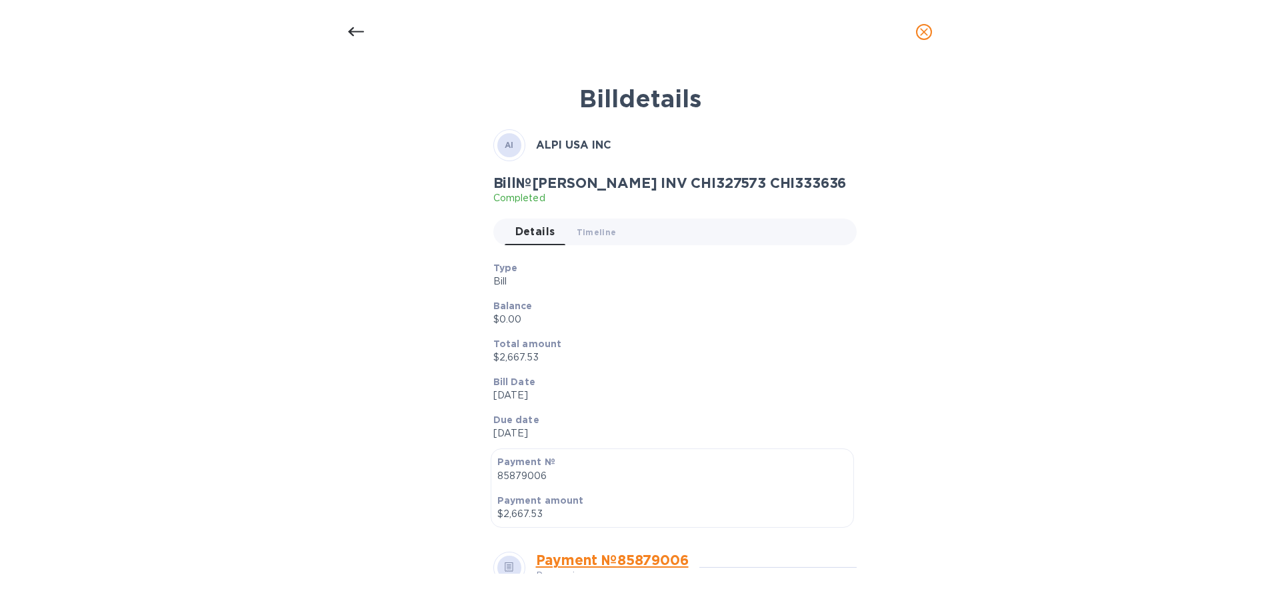
click at [922, 33] on icon "close" at bounding box center [924, 32] width 8 height 8
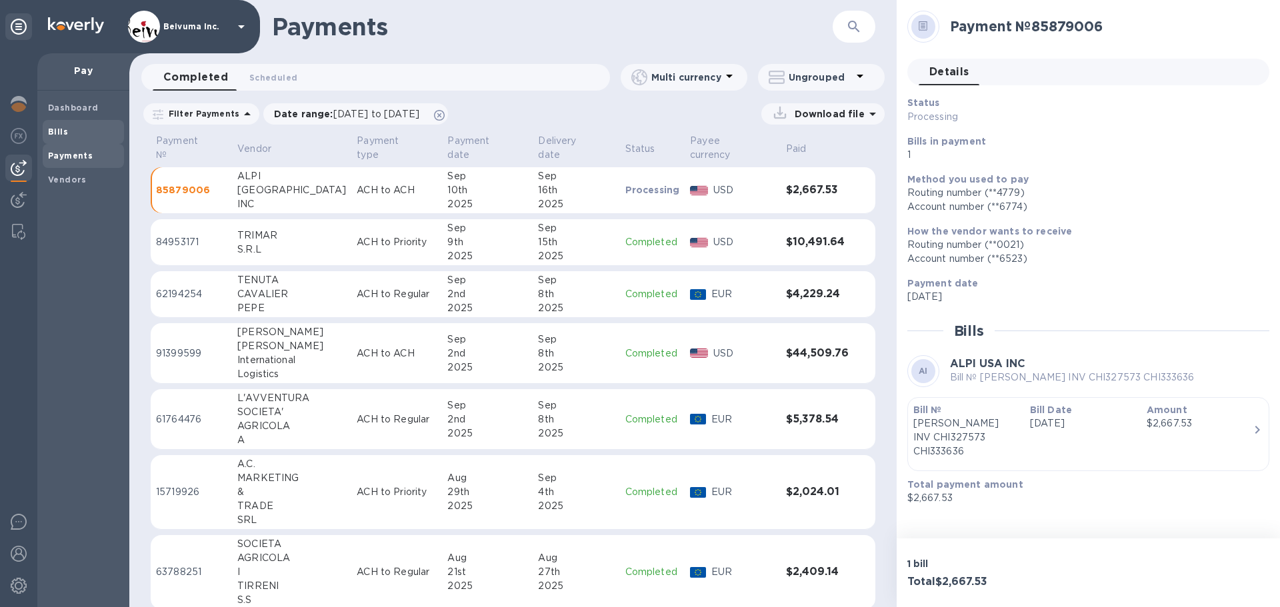
click at [55, 133] on b "Bills" at bounding box center [58, 132] width 20 height 10
